Goal: Task Accomplishment & Management: Manage account settings

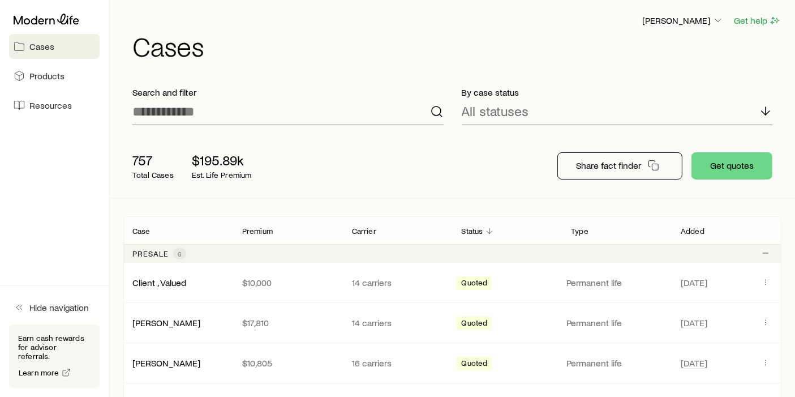
scroll to position [304, 0]
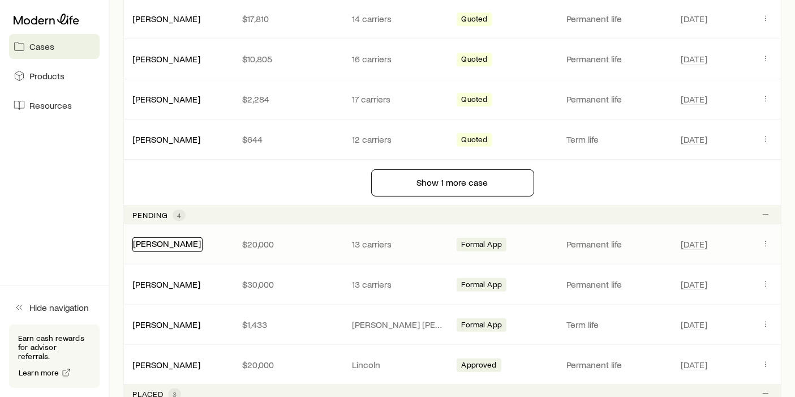
click at [168, 243] on link "[PERSON_NAME]" at bounding box center [167, 243] width 68 height 11
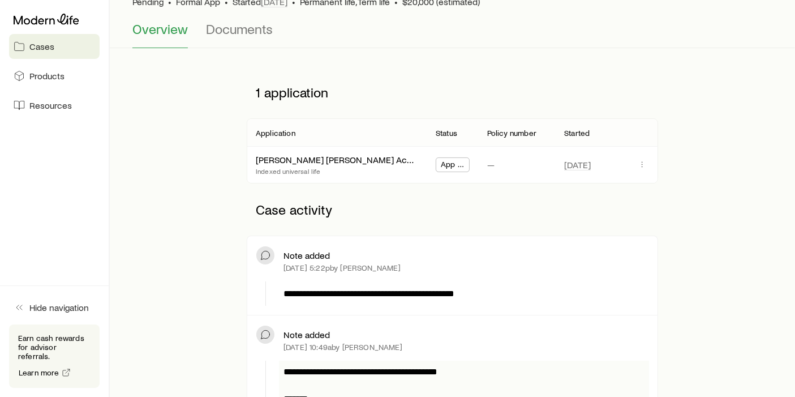
scroll to position [84, 0]
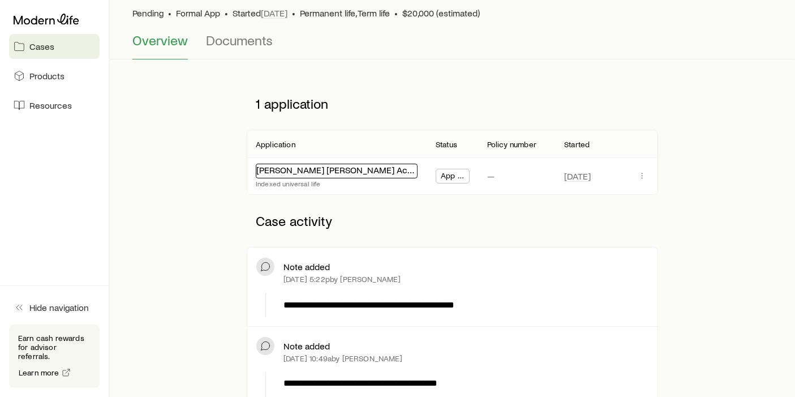
click at [366, 172] on link "[PERSON_NAME] [PERSON_NAME] Accumulation IUL 24" at bounding box center [366, 169] width 220 height 11
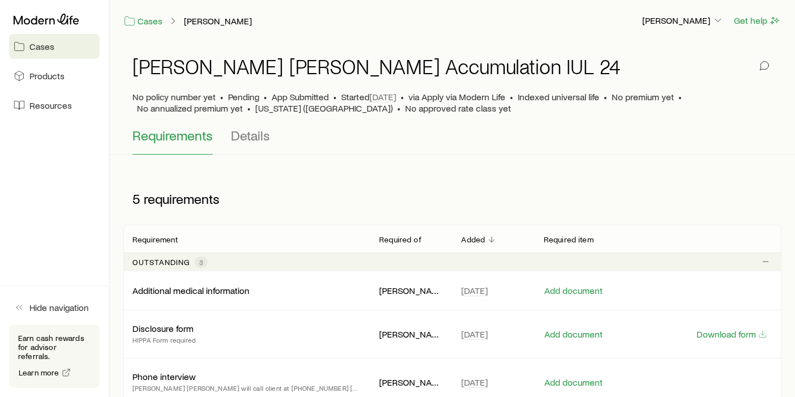
click at [202, 26] on div "Cases [PERSON_NAME]" at bounding box center [377, 21] width 509 height 14
click at [202, 23] on link "[PERSON_NAME]" at bounding box center [217, 21] width 69 height 11
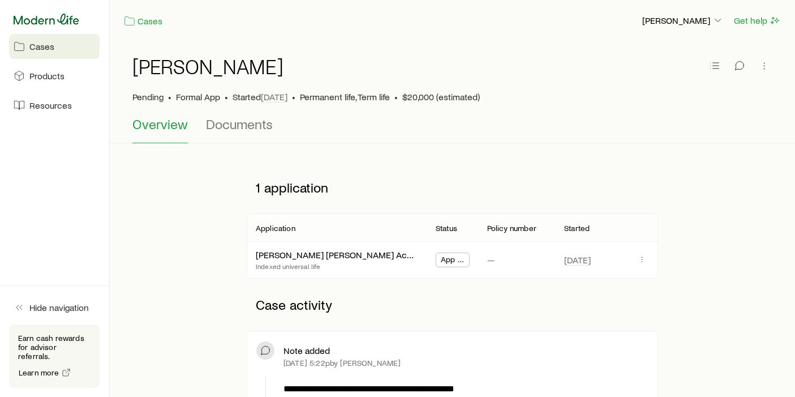
click at [57, 19] on icon at bounding box center [47, 19] width 66 height 11
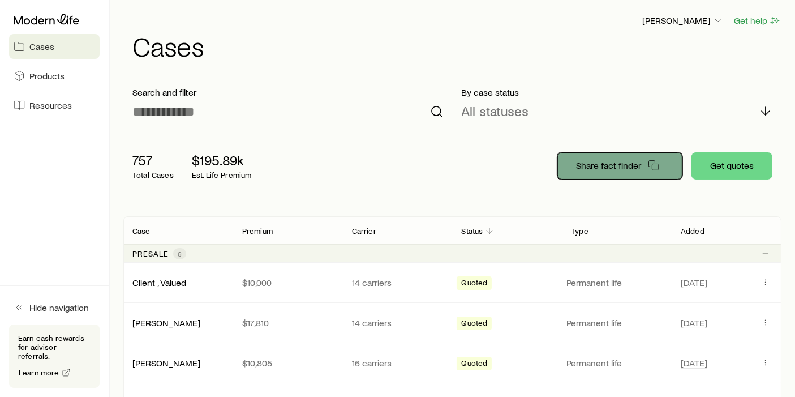
click at [615, 168] on p "Share fact finder" at bounding box center [608, 165] width 65 height 11
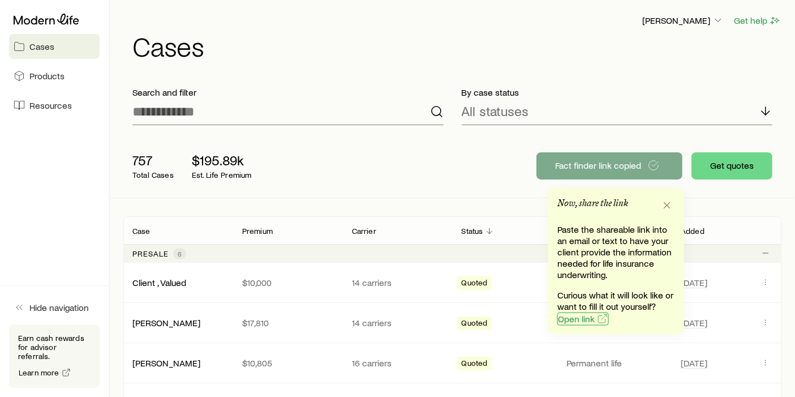
click at [584, 319] on span "Open link" at bounding box center [576, 318] width 37 height 9
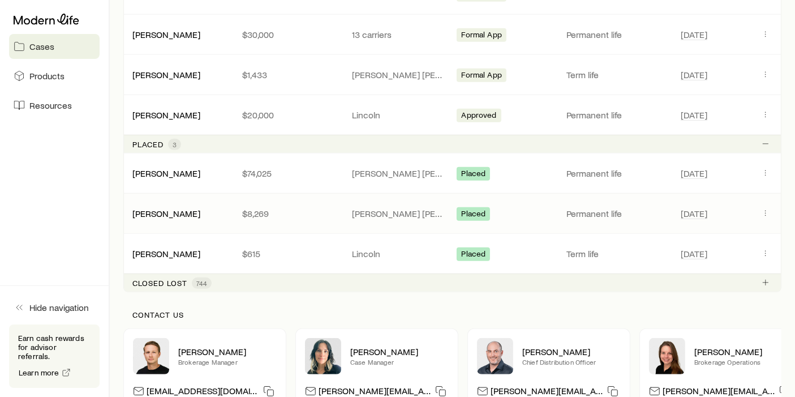
scroll to position [554, 0]
click at [165, 174] on link "[PERSON_NAME]" at bounding box center [167, 171] width 68 height 11
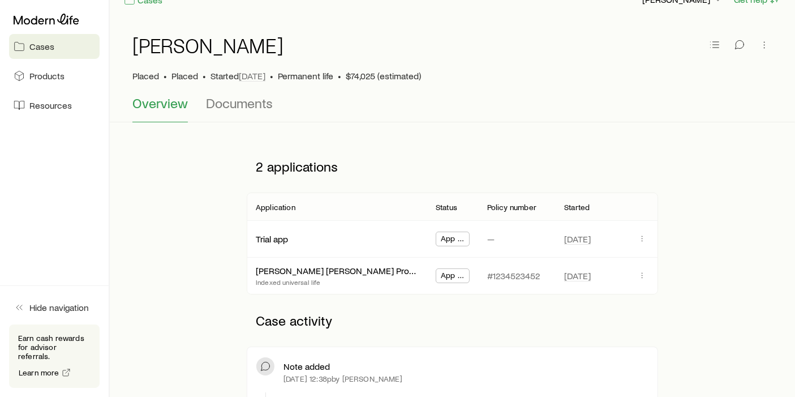
scroll to position [21, 0]
click at [246, 109] on span "Documents" at bounding box center [239, 103] width 67 height 16
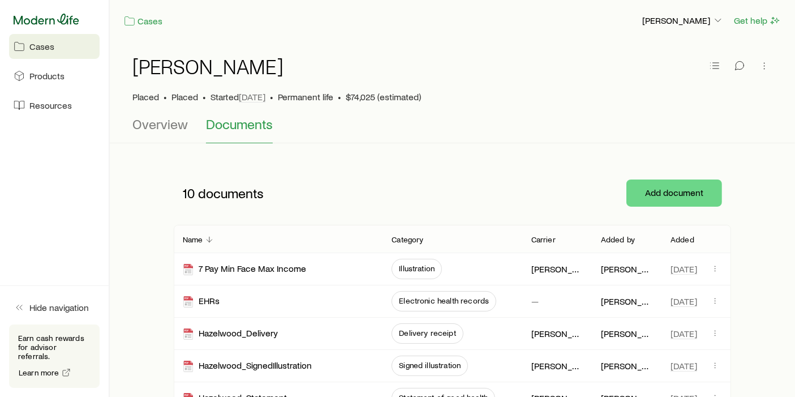
click at [71, 18] on icon at bounding box center [47, 19] width 66 height 11
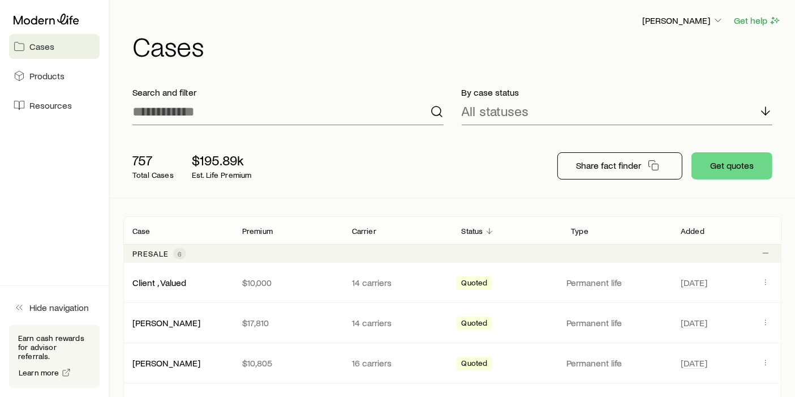
click at [692, 28] on header "[PERSON_NAME] Get help Cases" at bounding box center [452, 37] width 658 height 46
click at [692, 22] on p "[PERSON_NAME]" at bounding box center [683, 20] width 82 height 11
click at [642, 109] on span "Sign out" at bounding box center [629, 106] width 31 height 11
